Goal: Task Accomplishment & Management: Manage account settings

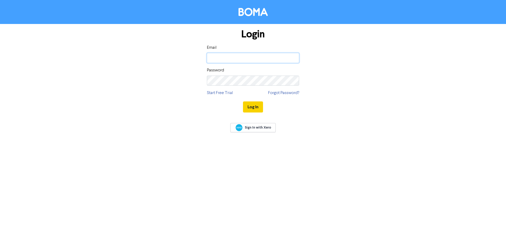
type input "[EMAIL_ADDRESS][DOMAIN_NAME]"
click at [255, 109] on button "Log In" at bounding box center [253, 106] width 20 height 11
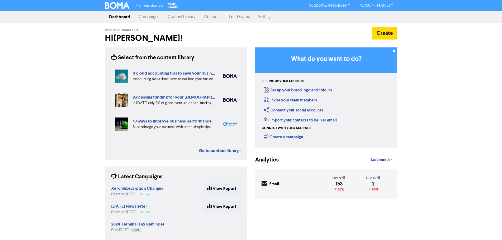
click at [210, 17] on link "Contacts" at bounding box center [212, 17] width 25 height 11
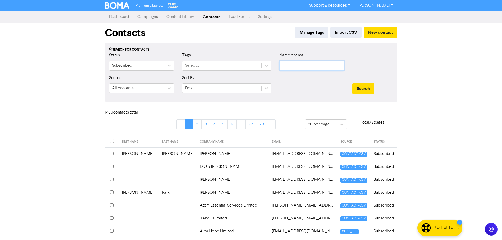
drag, startPoint x: 300, startPoint y: 63, endPoint x: 312, endPoint y: 66, distance: 12.5
click at [300, 63] on input "text" at bounding box center [311, 66] width 65 height 10
type input "street"
click at [352, 83] on button "Search" at bounding box center [363, 88] width 22 height 11
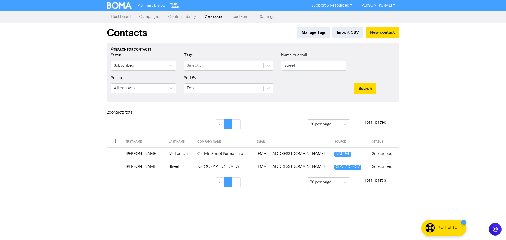
click at [268, 167] on td "[EMAIL_ADDRESS][DOMAIN_NAME]" at bounding box center [293, 166] width 78 height 13
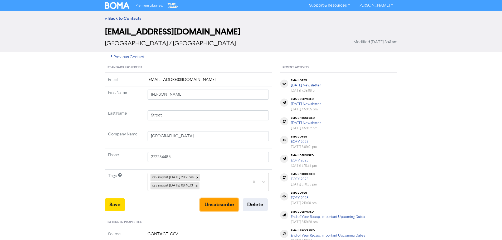
click at [226, 203] on button "Unsubscribe" at bounding box center [219, 204] width 38 height 13
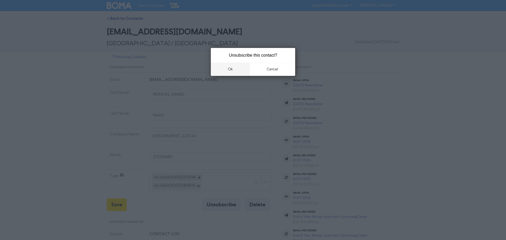
click at [234, 71] on button "ok" at bounding box center [230, 69] width 39 height 13
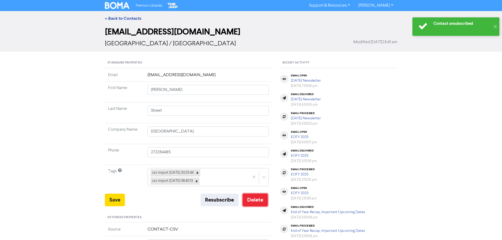
click at [255, 198] on button "Delete" at bounding box center [255, 200] width 25 height 13
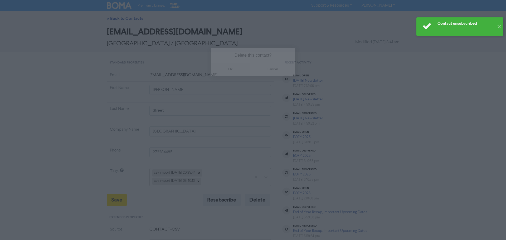
click at [227, 69] on button "ok" at bounding box center [230, 69] width 39 height 13
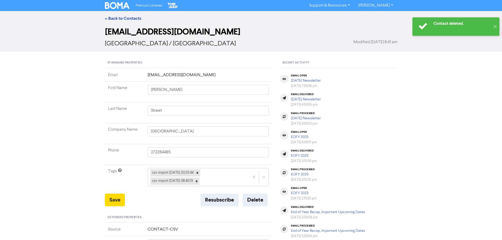
click at [84, 66] on div "<< Back to Contacts [EMAIL_ADDRESS][DOMAIN_NAME] [PERSON_NAME][GEOGRAPHIC_DATA]…" at bounding box center [251, 204] width 502 height 386
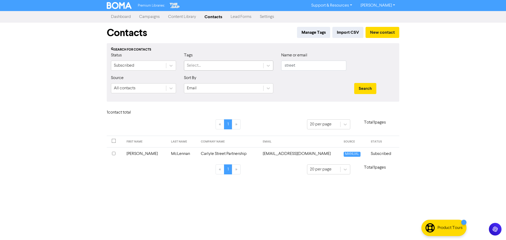
click at [211, 64] on div "Select..." at bounding box center [223, 65] width 79 height 9
type input "agfirst"
click at [354, 83] on button "Search" at bounding box center [365, 88] width 22 height 11
click at [305, 65] on input "street" at bounding box center [313, 66] width 65 height 10
drag, startPoint x: 301, startPoint y: 66, endPoint x: 277, endPoint y: 65, distance: 24.5
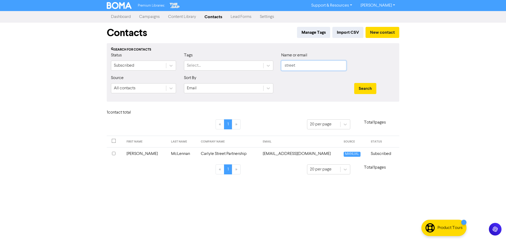
click at [277, 65] on div "Status Subscribed Tags Select... Name or email street" at bounding box center [253, 63] width 292 height 23
click at [354, 83] on button "Search" at bounding box center [365, 88] width 22 height 11
drag, startPoint x: 305, startPoint y: 64, endPoint x: 276, endPoint y: 64, distance: 29.0
click at [276, 64] on div "Status Subscribed Tags Select... Name or email agfirst" at bounding box center [253, 63] width 292 height 23
type input "[PERSON_NAME]"
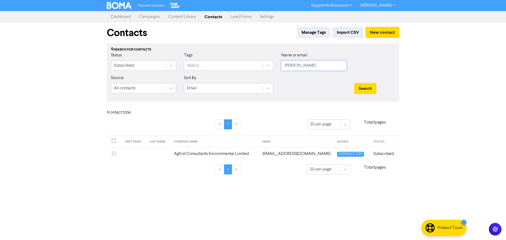
click at [354, 83] on button "Search" at bounding box center [365, 88] width 22 height 11
